Goal: Task Accomplishment & Management: Use online tool/utility

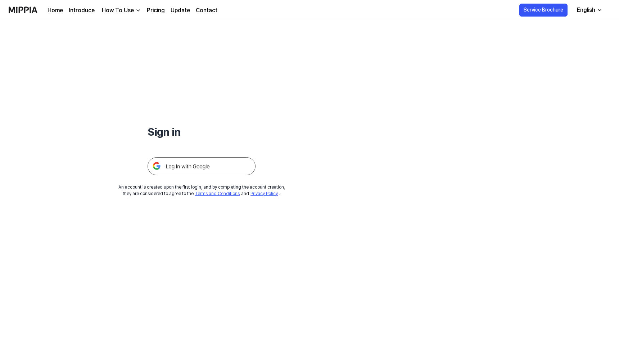
click at [199, 163] on img at bounding box center [201, 166] width 108 height 18
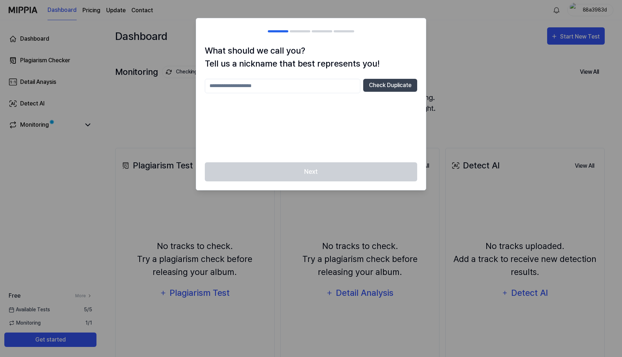
click at [306, 85] on input "text" at bounding box center [282, 86] width 155 height 14
click at [367, 127] on div "*** Check Duplicate" at bounding box center [311, 116] width 212 height 75
click at [303, 86] on input "***" at bounding box center [282, 86] width 155 height 14
type input "**********"
click at [386, 88] on button "Check Duplicate" at bounding box center [390, 85] width 54 height 13
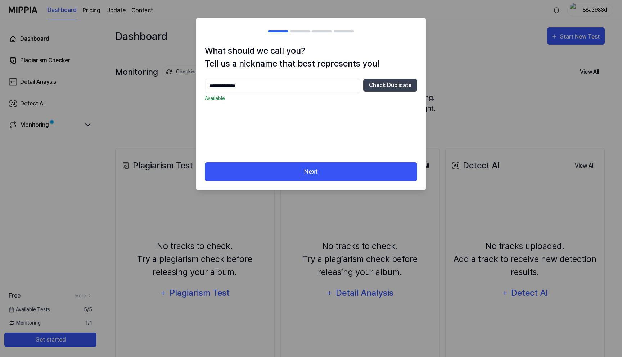
click at [333, 161] on div "**********" at bounding box center [311, 103] width 230 height 118
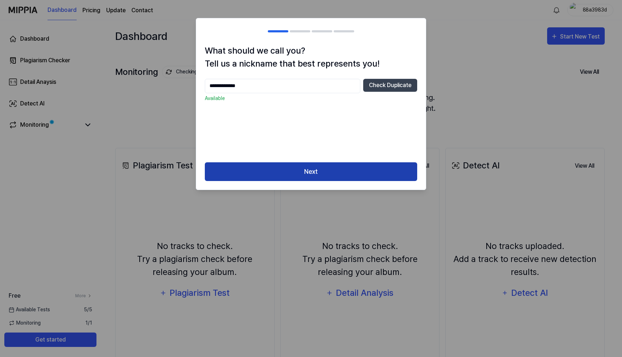
click at [328, 172] on button "Next" at bounding box center [311, 171] width 212 height 19
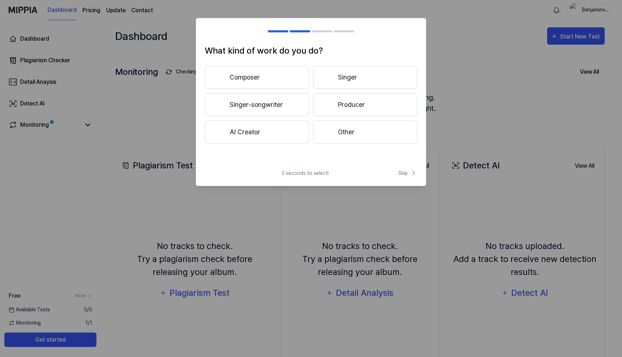
click at [345, 108] on button "Producer" at bounding box center [365, 104] width 104 height 23
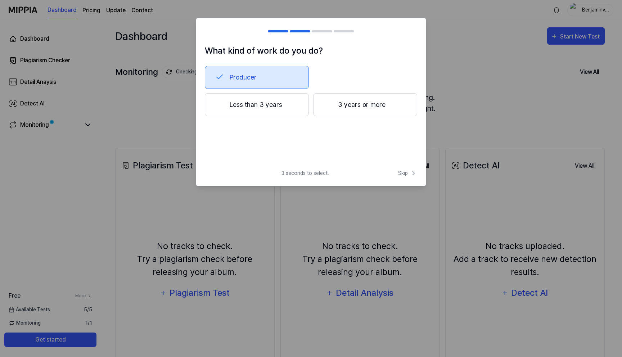
click at [284, 108] on button "Less than 3 years" at bounding box center [257, 104] width 104 height 23
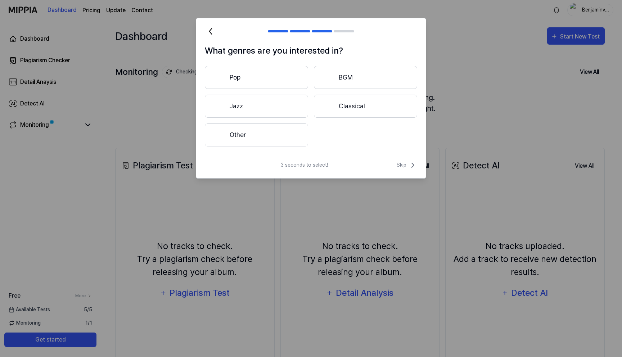
click at [252, 142] on button "Other" at bounding box center [256, 134] width 103 height 23
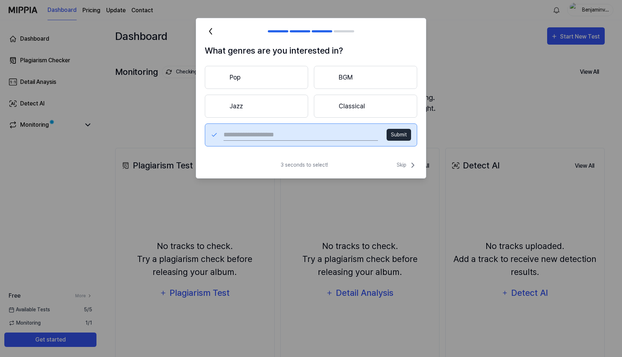
click at [398, 135] on button "Submit" at bounding box center [398, 135] width 24 height 12
click at [342, 135] on input "text" at bounding box center [300, 135] width 154 height 12
type input "*******"
click at [399, 137] on button "Submit" at bounding box center [398, 135] width 24 height 12
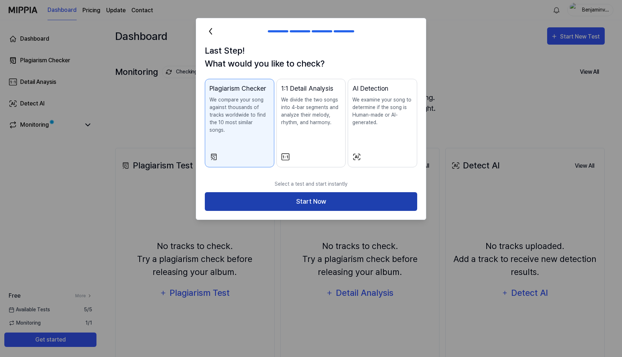
click at [277, 196] on button "Start Now" at bounding box center [311, 201] width 212 height 19
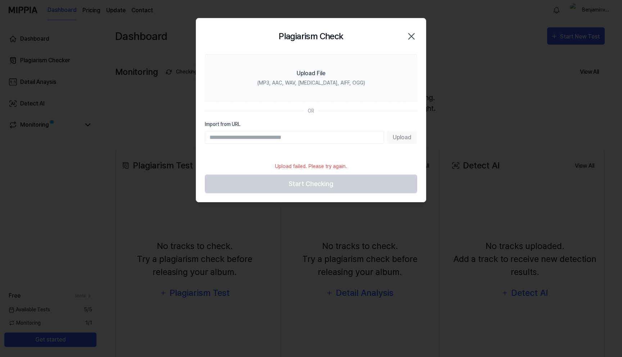
click at [286, 117] on section "Upload File (MP3, AAC, WAV, [MEDICAL_DATA], AIFF, OGG) OR Import from URL Upload" at bounding box center [311, 106] width 230 height 104
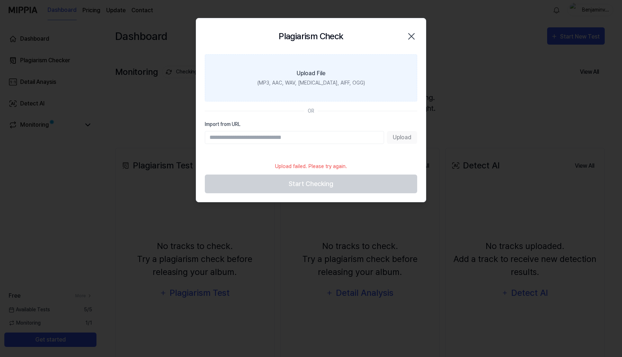
click at [322, 87] on label "Upload File (MP3, AAC, WAV, [MEDICAL_DATA], AIFF, OGG)" at bounding box center [311, 77] width 212 height 47
click at [0, 0] on input "Upload File (MP3, AAC, WAV, [MEDICAL_DATA], AIFF, OGG)" at bounding box center [0, 0] width 0 height 0
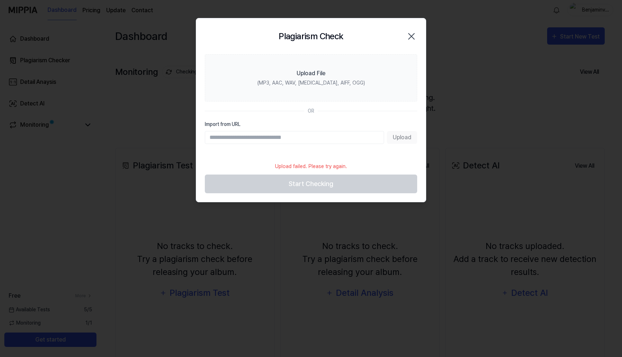
click at [413, 33] on icon "button" at bounding box center [411, 37] width 12 height 12
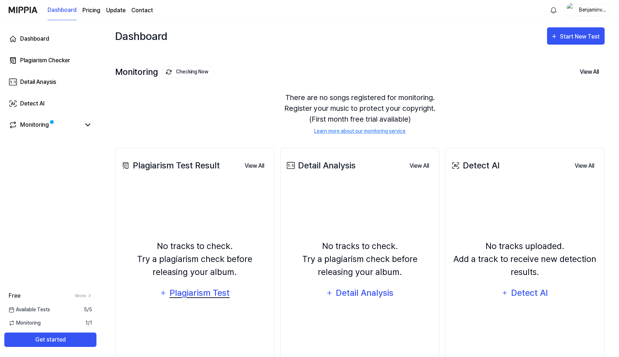
click at [196, 294] on div "Plagiarism Test" at bounding box center [199, 293] width 61 height 14
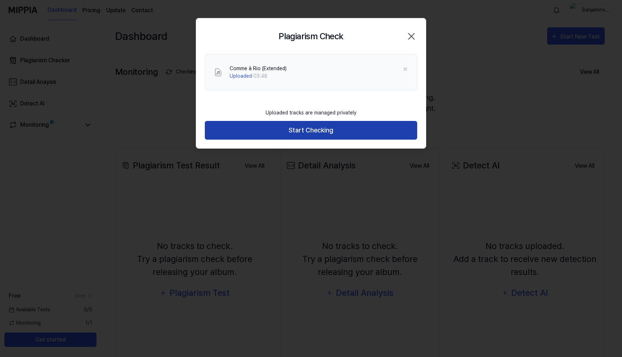
click at [262, 124] on button "Start Checking" at bounding box center [311, 130] width 212 height 19
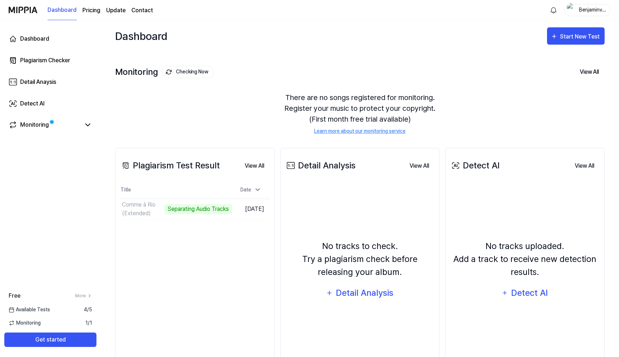
scroll to position [41, 0]
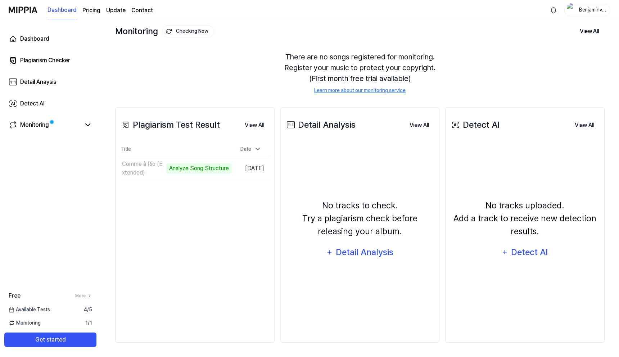
click at [114, 64] on div "Dashboard Start New Test Monitoring Checking Now View All Monitoring There are …" at bounding box center [360, 147] width 518 height 337
click at [208, 67] on div "There are no songs registered for monitoring. Register your music to protect yo…" at bounding box center [359, 73] width 489 height 60
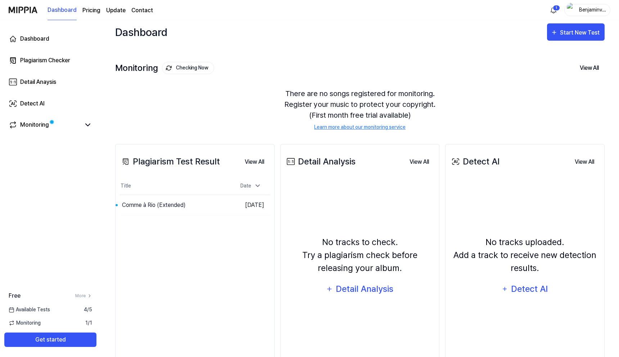
scroll to position [0, 0]
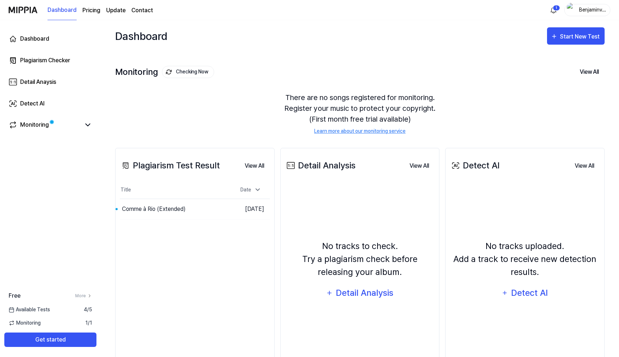
click at [205, 113] on div "There are no songs registered for monitoring. Register your music to protect yo…" at bounding box center [359, 113] width 489 height 60
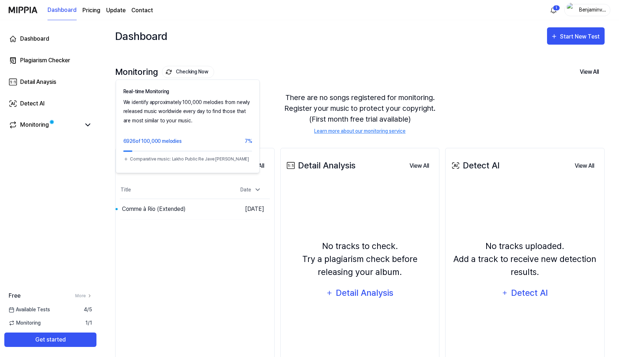
click at [187, 70] on button "Checking Now" at bounding box center [188, 72] width 52 height 12
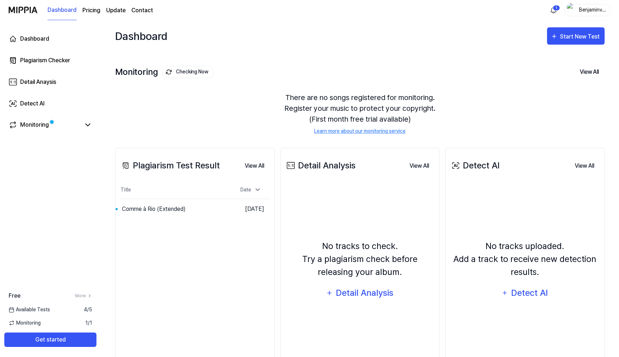
click at [244, 121] on div "There are no songs registered for monitoring. Register your music to protect yo…" at bounding box center [359, 113] width 489 height 60
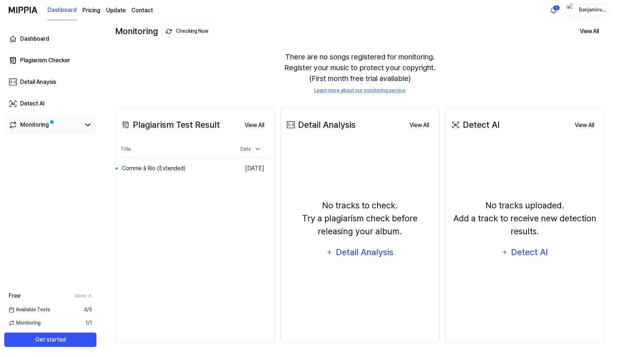
click at [69, 127] on link "Monitoring" at bounding box center [45, 125] width 72 height 9
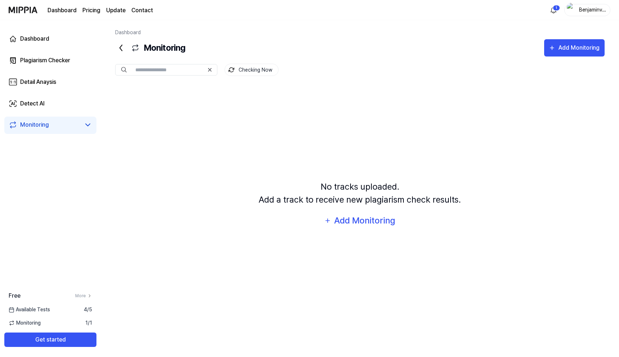
scroll to position [0, 0]
click at [123, 49] on icon at bounding box center [121, 48] width 12 height 12
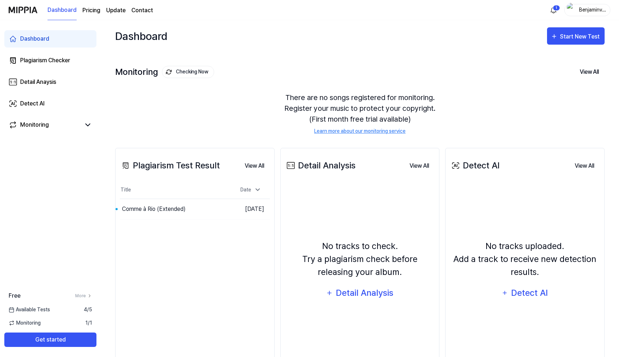
click at [177, 100] on div "There are no songs registered for monitoring. Register your music to protect yo…" at bounding box center [359, 113] width 489 height 60
click at [173, 207] on div "Comme à Rio (Extended)" at bounding box center [154, 209] width 64 height 9
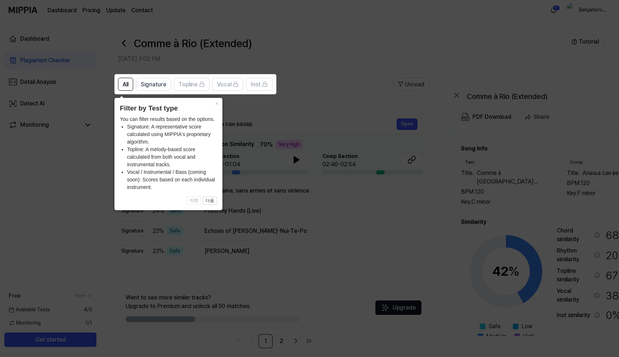
click at [309, 41] on icon at bounding box center [311, 178] width 622 height 357
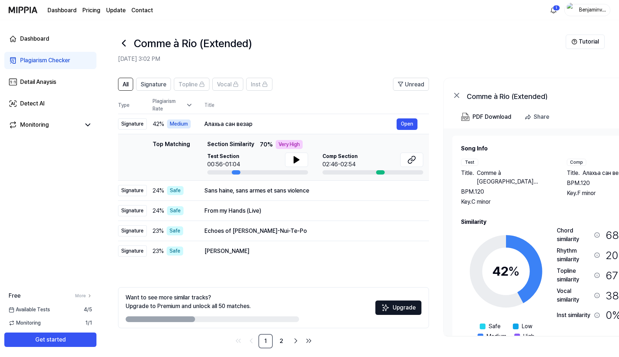
scroll to position [6, 0]
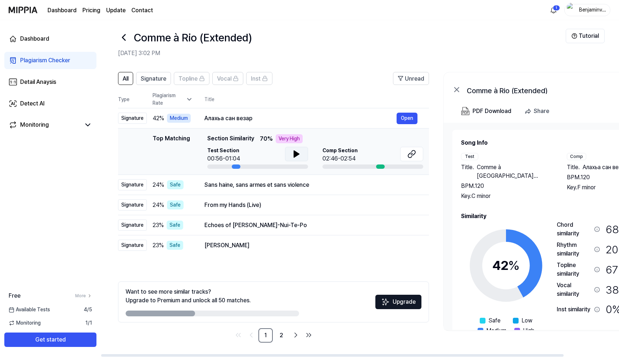
click at [294, 158] on icon at bounding box center [296, 154] width 9 height 9
click at [264, 120] on div "Алахьа сан везар" at bounding box center [300, 118] width 192 height 9
click at [370, 163] on div "Comp Section 02:46-02:54" at bounding box center [372, 155] width 101 height 16
click at [296, 153] on icon at bounding box center [296, 154] width 5 height 6
click at [410, 115] on button "Open" at bounding box center [406, 119] width 21 height 12
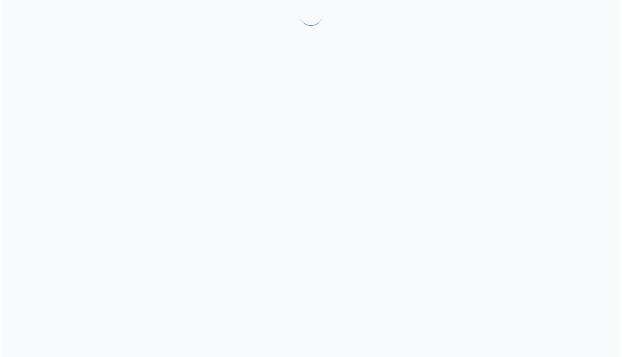
scroll to position [0, 0]
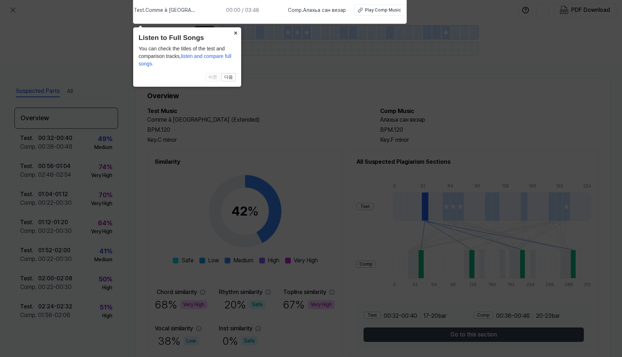
click at [234, 33] on button "×" at bounding box center [236, 32] width 12 height 10
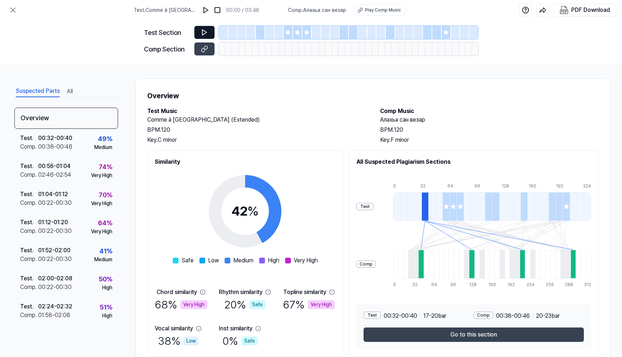
click at [208, 30] on icon at bounding box center [204, 32] width 7 height 7
click at [207, 31] on icon at bounding box center [204, 32] width 7 height 7
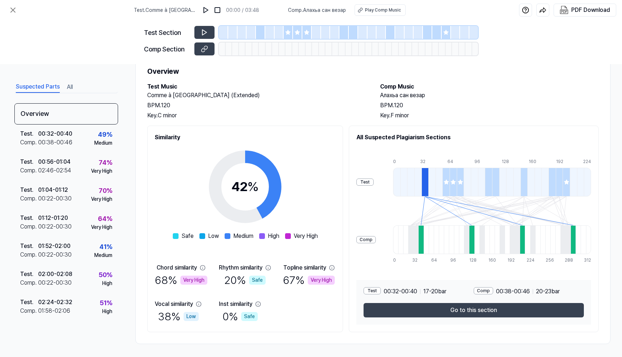
scroll to position [29, 0]
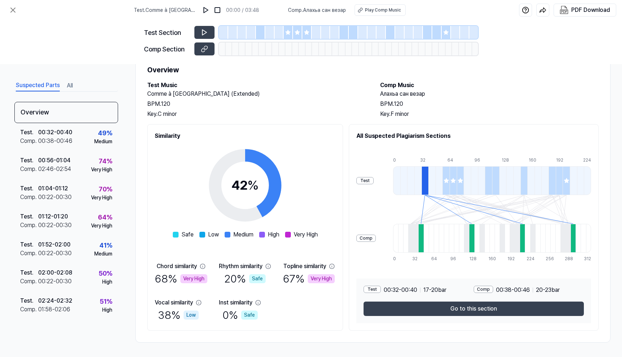
click at [396, 117] on div "Overview Test Music Comme à [GEOGRAPHIC_DATA] (Extended) BPM. 120 Key. C minor …" at bounding box center [372, 198] width 475 height 290
click at [423, 234] on div at bounding box center [420, 238] width 5 height 29
click at [446, 180] on icon at bounding box center [446, 181] width 6 height 6
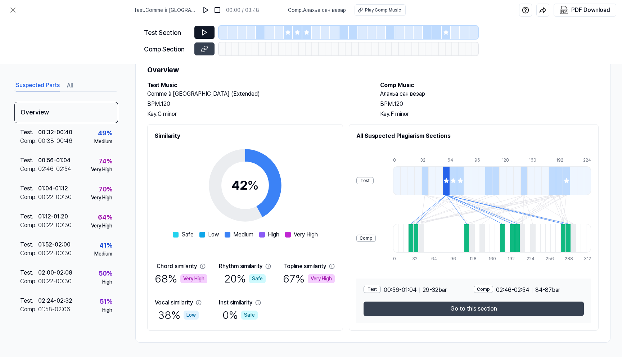
click at [209, 32] on button at bounding box center [204, 32] width 20 height 13
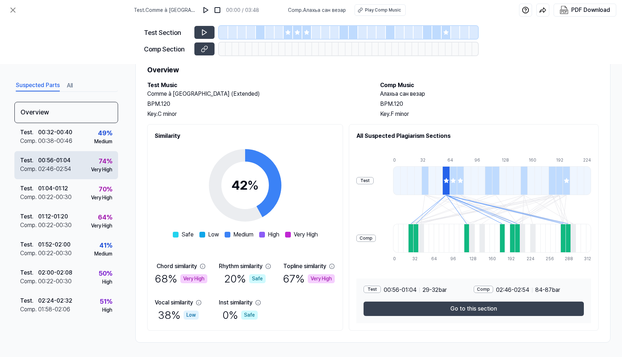
click at [67, 170] on div "02:46 - 02:54" at bounding box center [54, 169] width 33 height 9
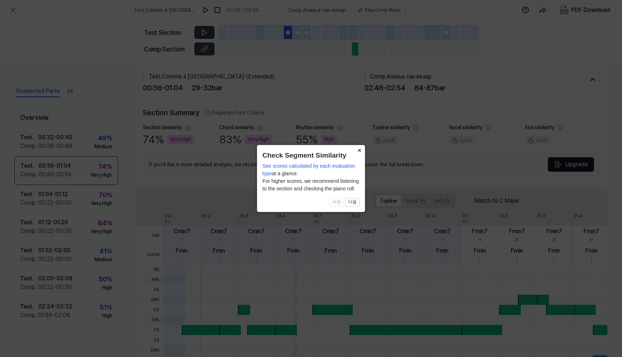
click at [355, 151] on button "×" at bounding box center [359, 150] width 12 height 10
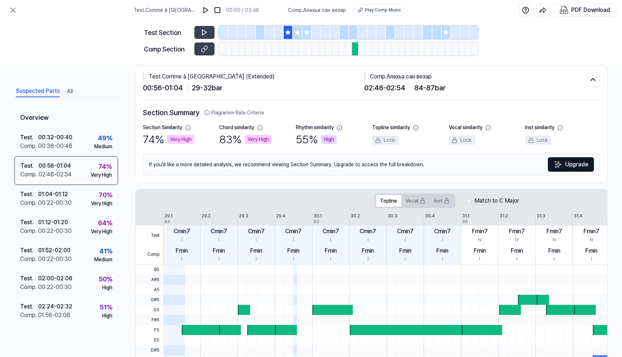
scroll to position [136, 0]
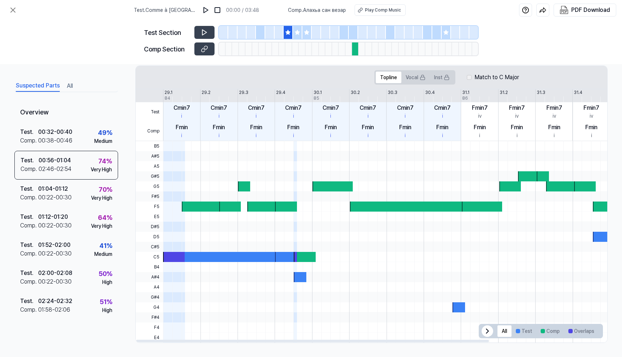
click at [484, 332] on icon at bounding box center [487, 331] width 9 height 9
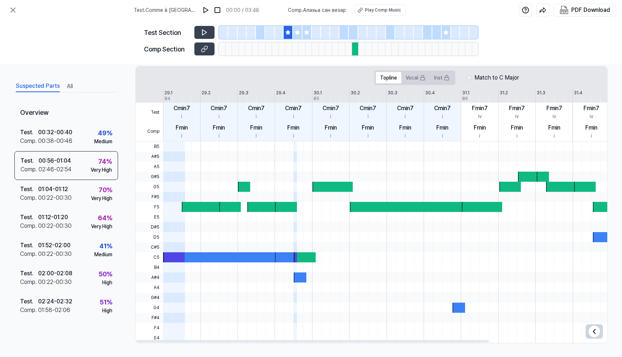
scroll to position [0, 0]
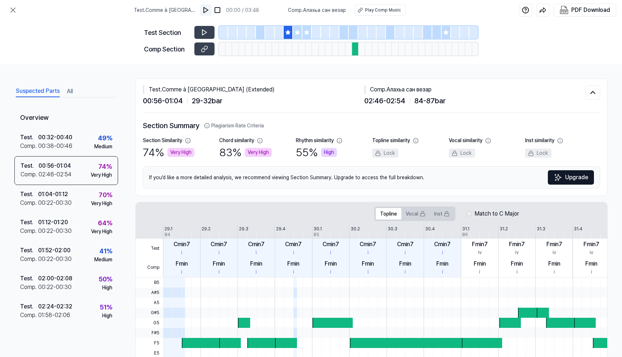
click at [207, 12] on img at bounding box center [205, 9] width 7 height 7
click at [396, 102] on span "02:46 - 02:54" at bounding box center [384, 100] width 41 height 11
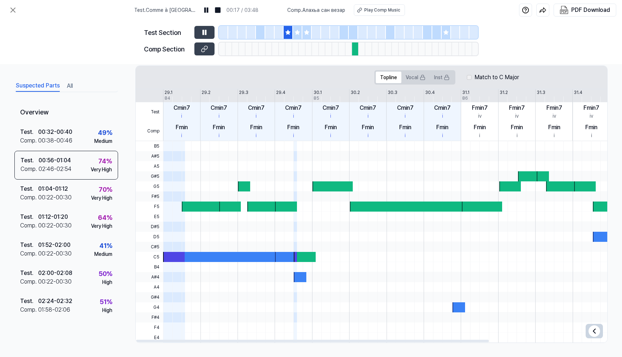
click at [358, 203] on div at bounding box center [407, 206] width 115 height 10
click at [274, 255] on div at bounding box center [220, 257] width 115 height 10
click at [294, 258] on div at bounding box center [295, 257] width 3 height 10
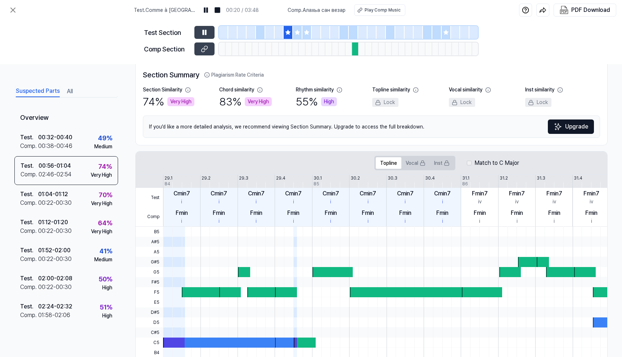
scroll to position [0, 0]
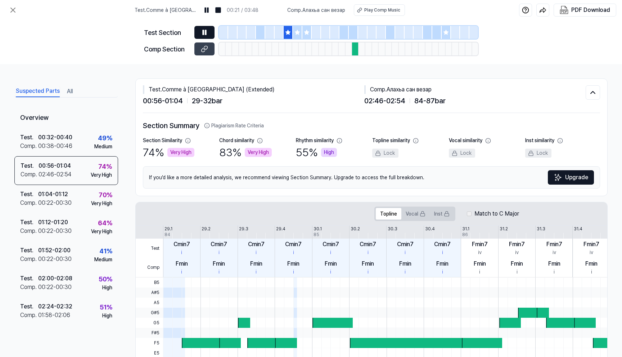
click at [204, 27] on button at bounding box center [204, 32] width 20 height 13
click at [208, 51] on button at bounding box center [204, 48] width 20 height 13
click at [71, 92] on button "All" at bounding box center [70, 92] width 6 height 12
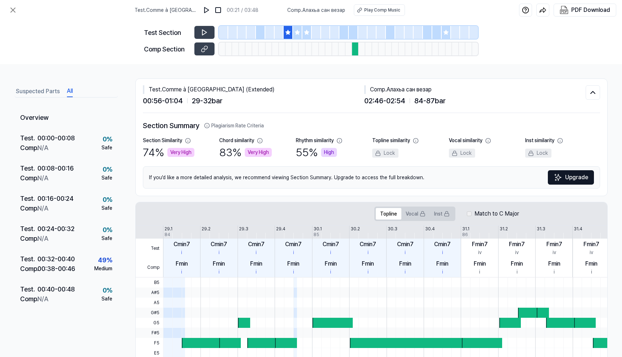
click at [41, 93] on button "Suspected Parts" at bounding box center [38, 92] width 44 height 12
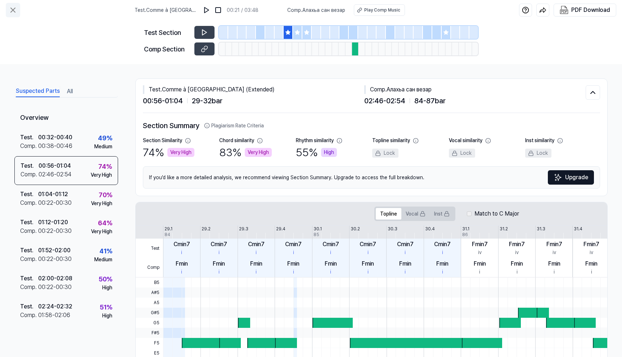
click at [11, 9] on icon at bounding box center [13, 10] width 9 height 9
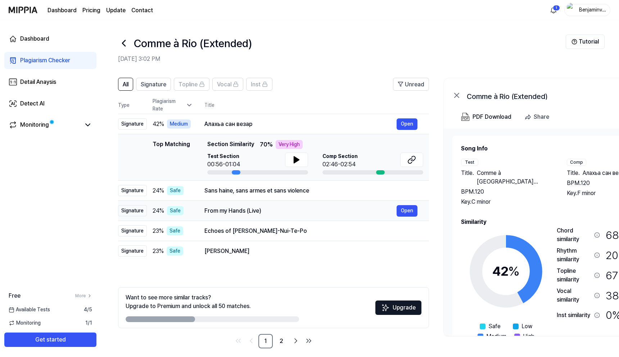
scroll to position [6, 0]
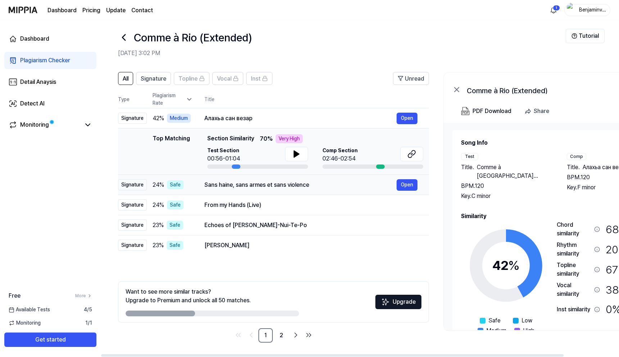
click at [328, 185] on div "Sans haine, sans armes et sans violence" at bounding box center [300, 185] width 192 height 9
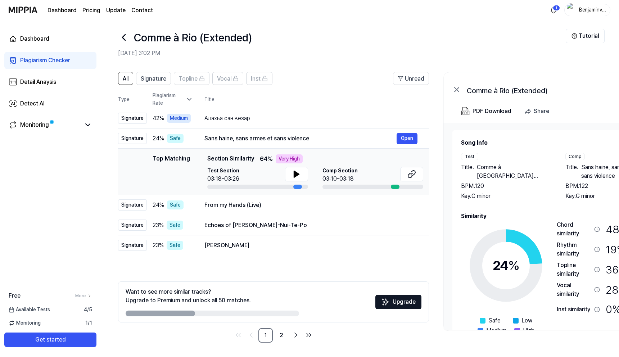
click at [65, 308] on div "Available Tests 4 / 5" at bounding box center [50, 310] width 101 height 8
click at [91, 124] on icon at bounding box center [87, 125] width 9 height 9
click at [86, 123] on icon at bounding box center [87, 125] width 9 height 9
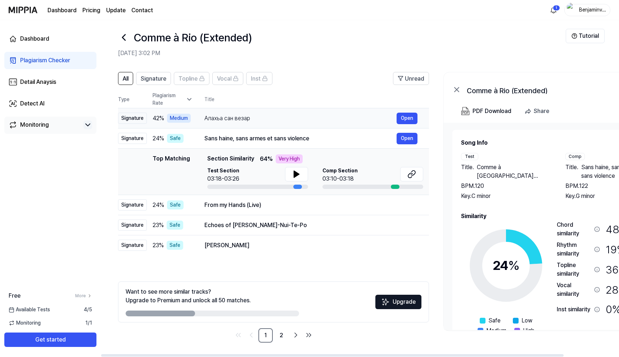
click at [224, 117] on div "Алахьа сан везар" at bounding box center [300, 118] width 192 height 9
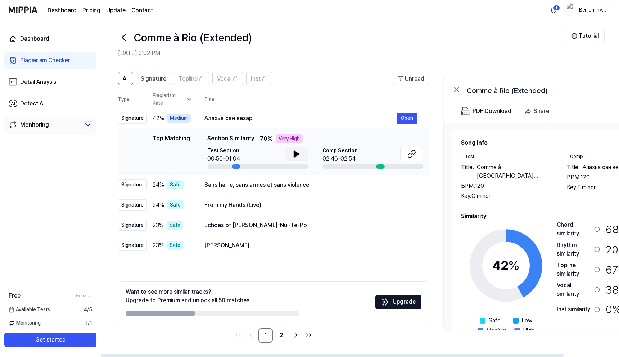
click at [289, 154] on button at bounding box center [296, 154] width 23 height 14
click at [294, 153] on icon at bounding box center [294, 154] width 1 height 6
click at [345, 149] on span "Comp Section" at bounding box center [339, 151] width 35 height 8
click at [378, 166] on div at bounding box center [380, 166] width 9 height 4
click at [376, 153] on div "Comp Section 02:46-02:54" at bounding box center [372, 155] width 101 height 16
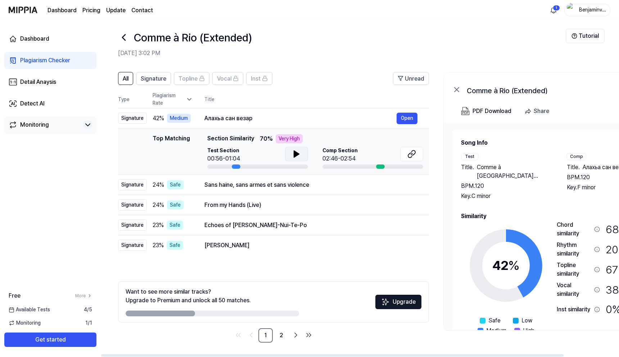
click at [344, 151] on span "Comp Section" at bounding box center [339, 151] width 35 height 8
click at [402, 121] on button "Open" at bounding box center [406, 119] width 21 height 12
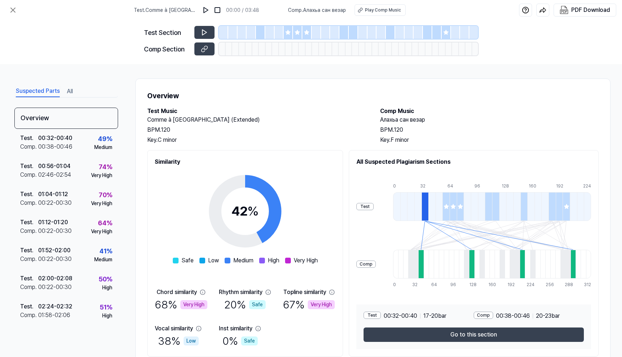
scroll to position [29, 0]
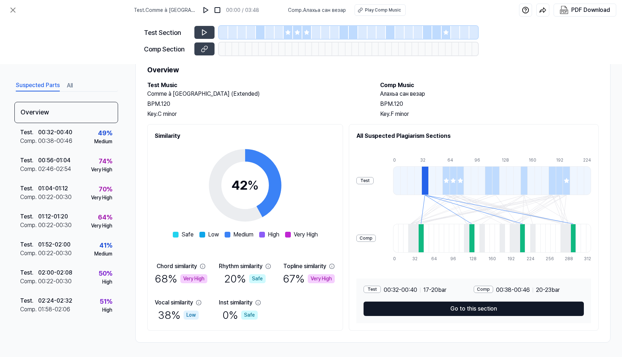
click at [464, 305] on button "Go to this section" at bounding box center [473, 308] width 220 height 14
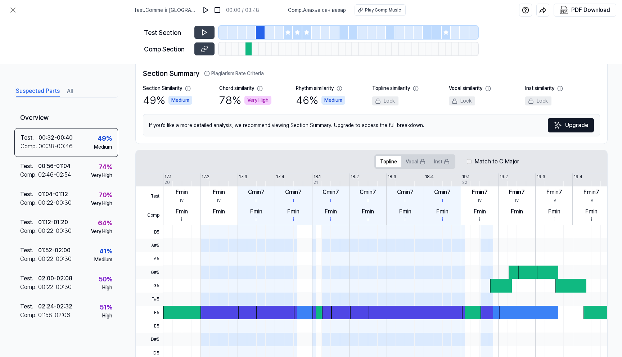
scroll to position [51, 0]
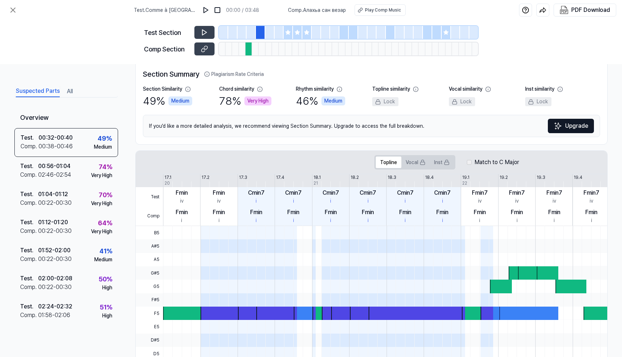
click at [259, 89] on icon at bounding box center [260, 89] width 6 height 6
click at [192, 99] on div "Section Similarity 49 % Medium" at bounding box center [180, 97] width 75 height 24
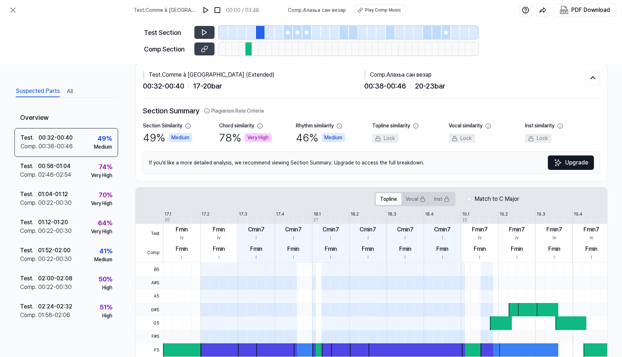
scroll to position [0, 0]
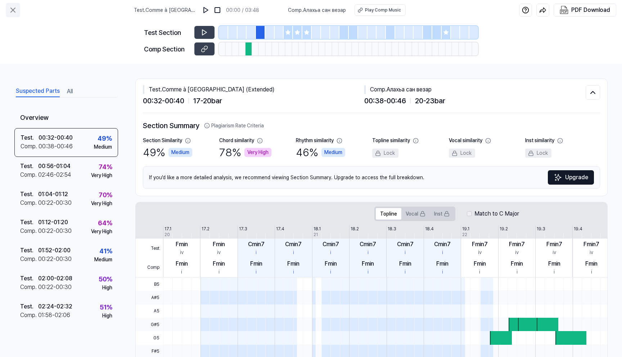
click at [17, 6] on icon at bounding box center [13, 10] width 9 height 9
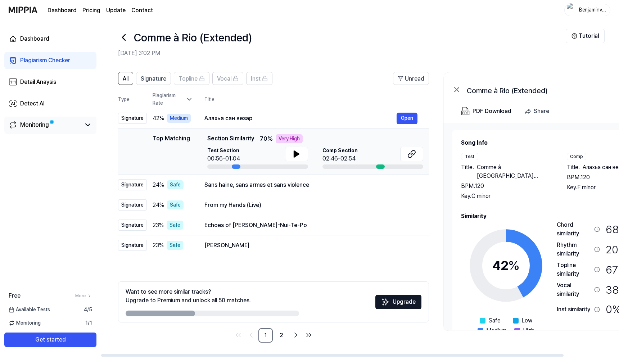
click at [60, 125] on link "Monitoring" at bounding box center [45, 125] width 72 height 9
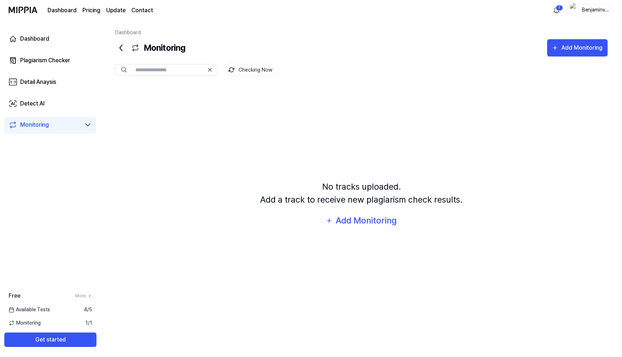
click at [123, 47] on icon at bounding box center [121, 48] width 12 height 12
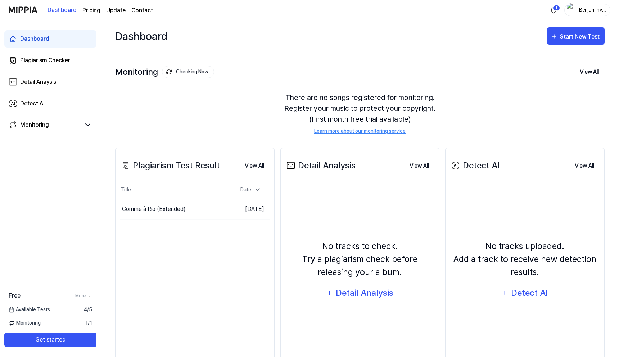
click at [55, 35] on link "Dashboard" at bounding box center [50, 38] width 92 height 17
click at [167, 205] on div "Comme à Rio (Extended)" at bounding box center [154, 209] width 64 height 9
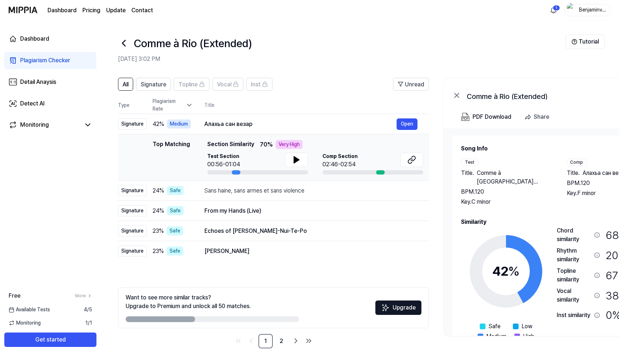
click at [330, 67] on header "Comme à Rio (Extended) [DATE] 3:02 PM Tutorial" at bounding box center [360, 45] width 518 height 50
click at [362, 32] on header "Comme à Rio (Extended) [DATE] 3:02 PM Tutorial" at bounding box center [360, 45] width 518 height 50
click at [158, 123] on span "42 %" at bounding box center [159, 124] width 12 height 9
click at [183, 100] on div "Plagiarism Rate" at bounding box center [173, 104] width 40 height 15
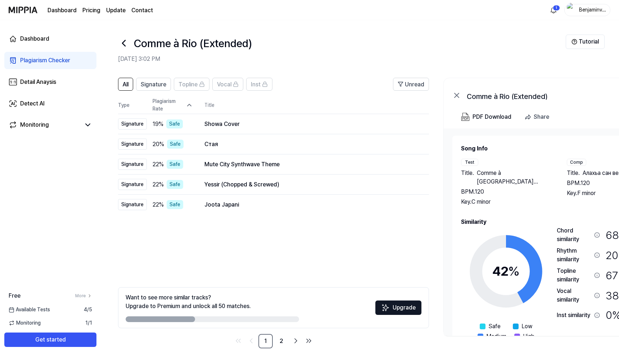
click at [187, 104] on icon at bounding box center [189, 104] width 7 height 7
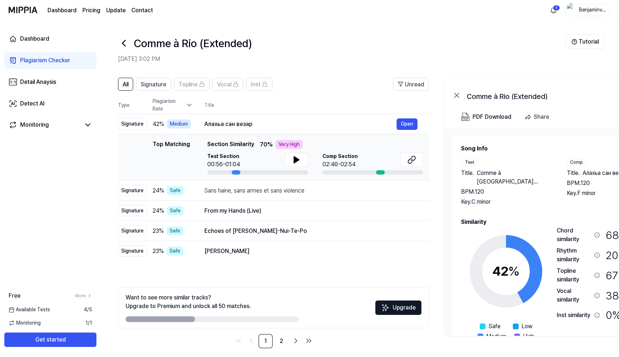
click at [187, 104] on icon at bounding box center [189, 105] width 4 height 2
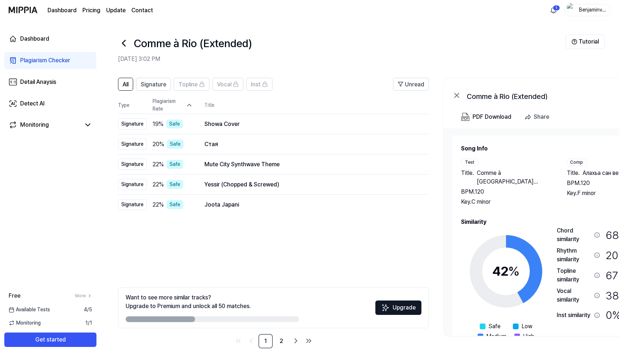
click at [190, 109] on div "Plagiarism Rate" at bounding box center [173, 104] width 40 height 15
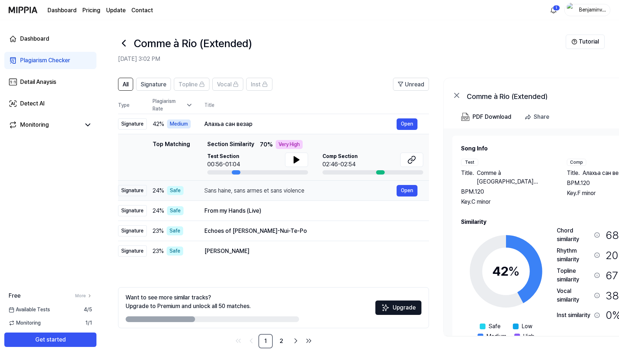
scroll to position [6, 0]
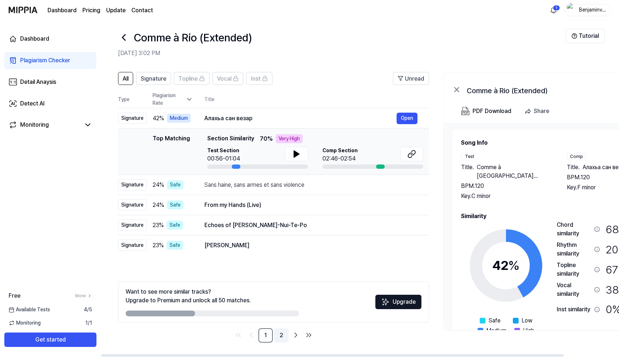
click at [283, 337] on link "2" at bounding box center [281, 335] width 14 height 14
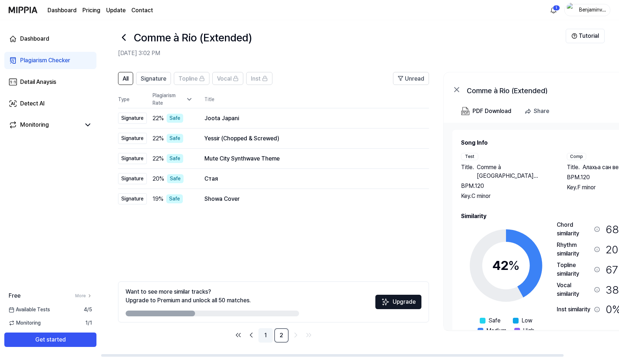
click at [261, 335] on link "1" at bounding box center [265, 335] width 14 height 14
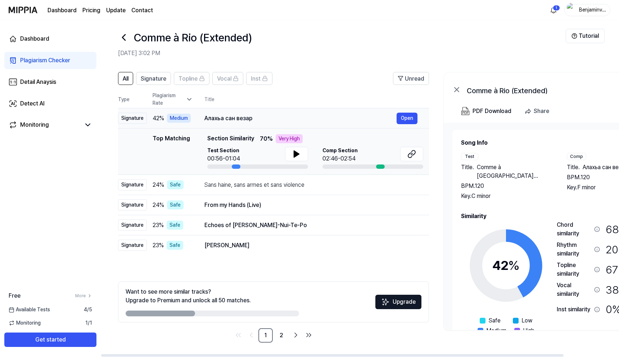
click at [255, 115] on div "Алахьа сан везар" at bounding box center [300, 118] width 192 height 9
click at [408, 122] on button "Open" at bounding box center [406, 119] width 21 height 12
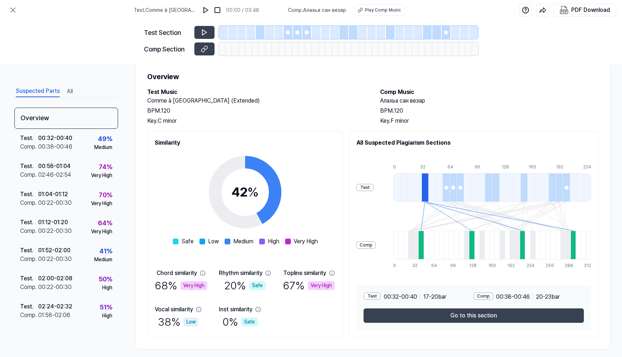
scroll to position [29, 0]
